Goal: Information Seeking & Learning: Compare options

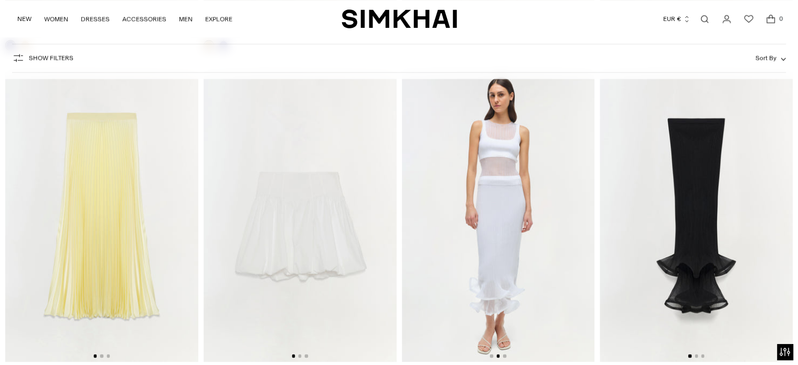
scroll to position [1787, 0]
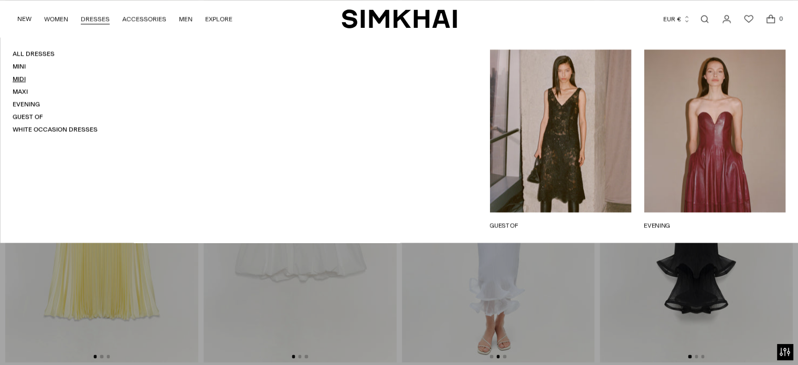
click at [19, 79] on link "Midi" at bounding box center [19, 78] width 13 height 7
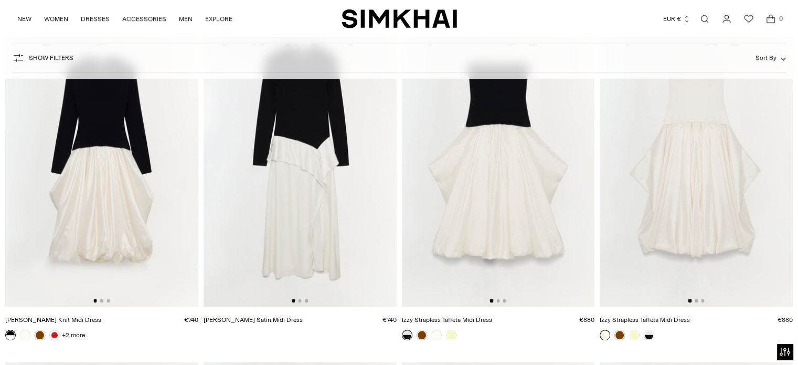
click at [136, 182] on img at bounding box center [101, 162] width 193 height 290
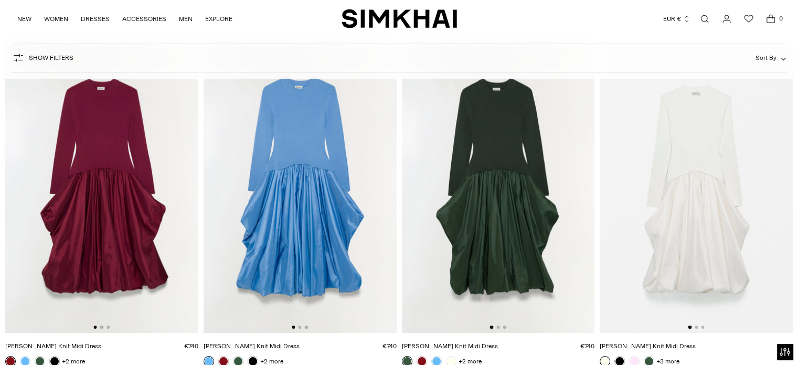
scroll to position [84, 0]
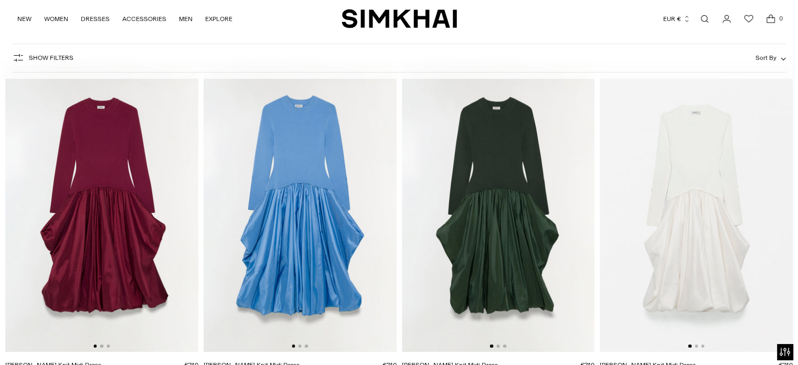
click at [661, 180] on img at bounding box center [696, 207] width 193 height 290
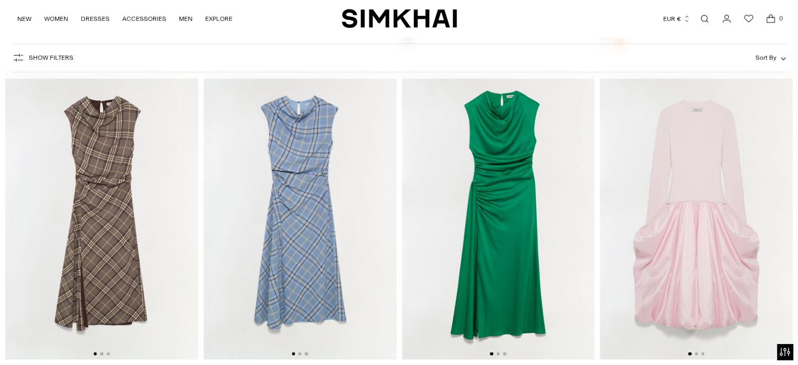
scroll to position [6949, 0]
click at [652, 254] on img at bounding box center [696, 214] width 193 height 290
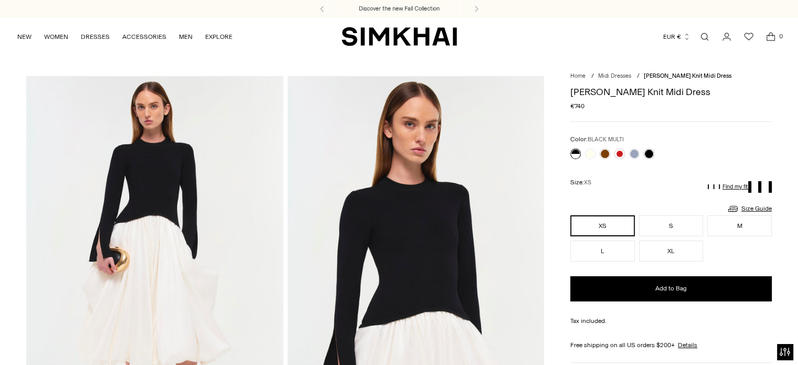
click at [136, 182] on img at bounding box center [154, 268] width 257 height 385
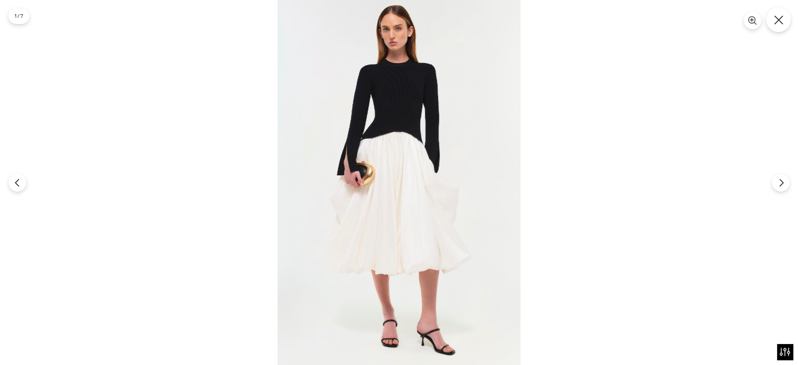
click at [776, 14] on button "Close" at bounding box center [778, 19] width 25 height 25
